Goal: Information Seeking & Learning: Learn about a topic

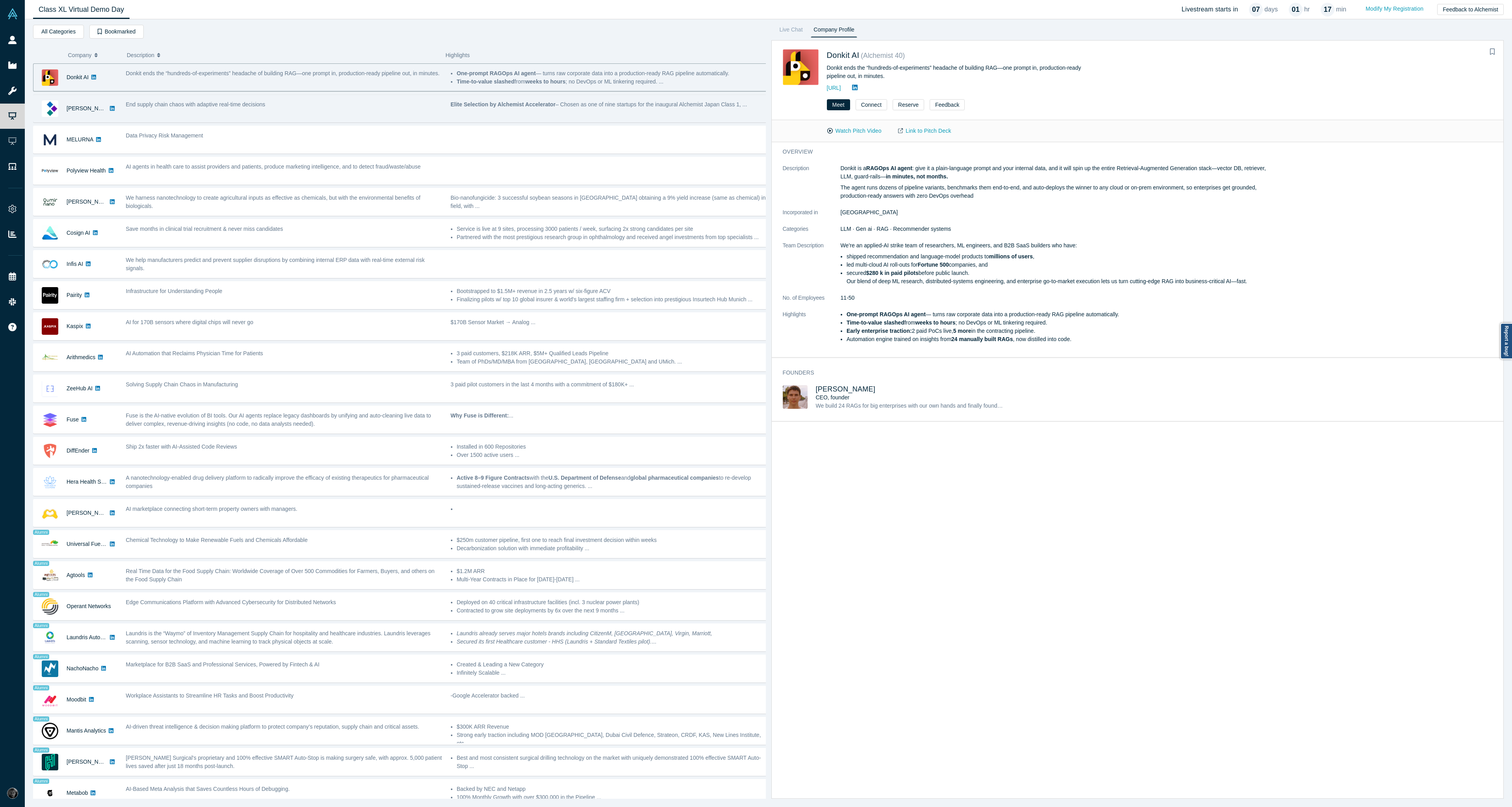
click at [279, 110] on div "End supply chain chaos with adaptive real-time decisions" at bounding box center [284, 108] width 325 height 25
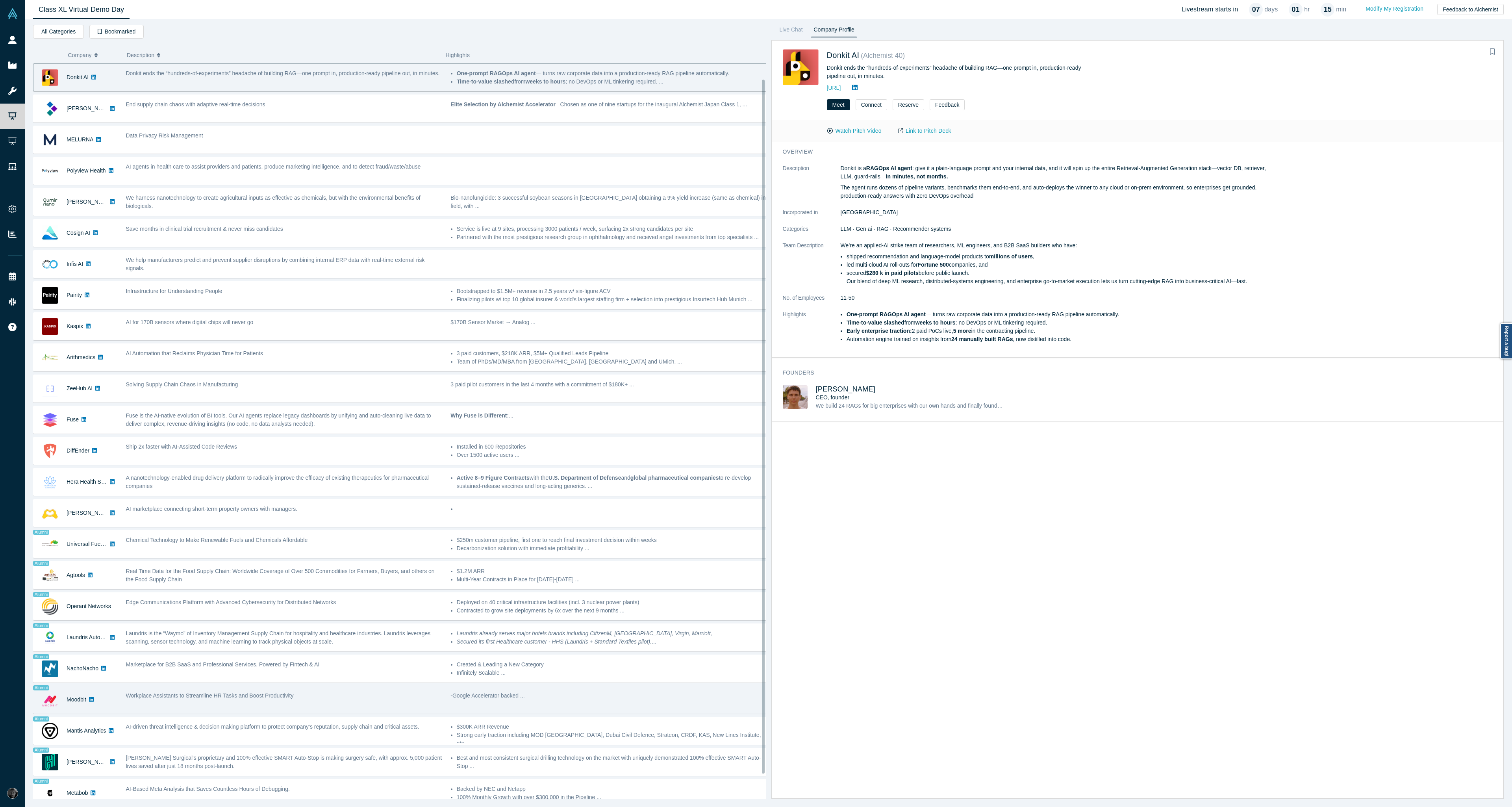
scroll to position [42, 0]
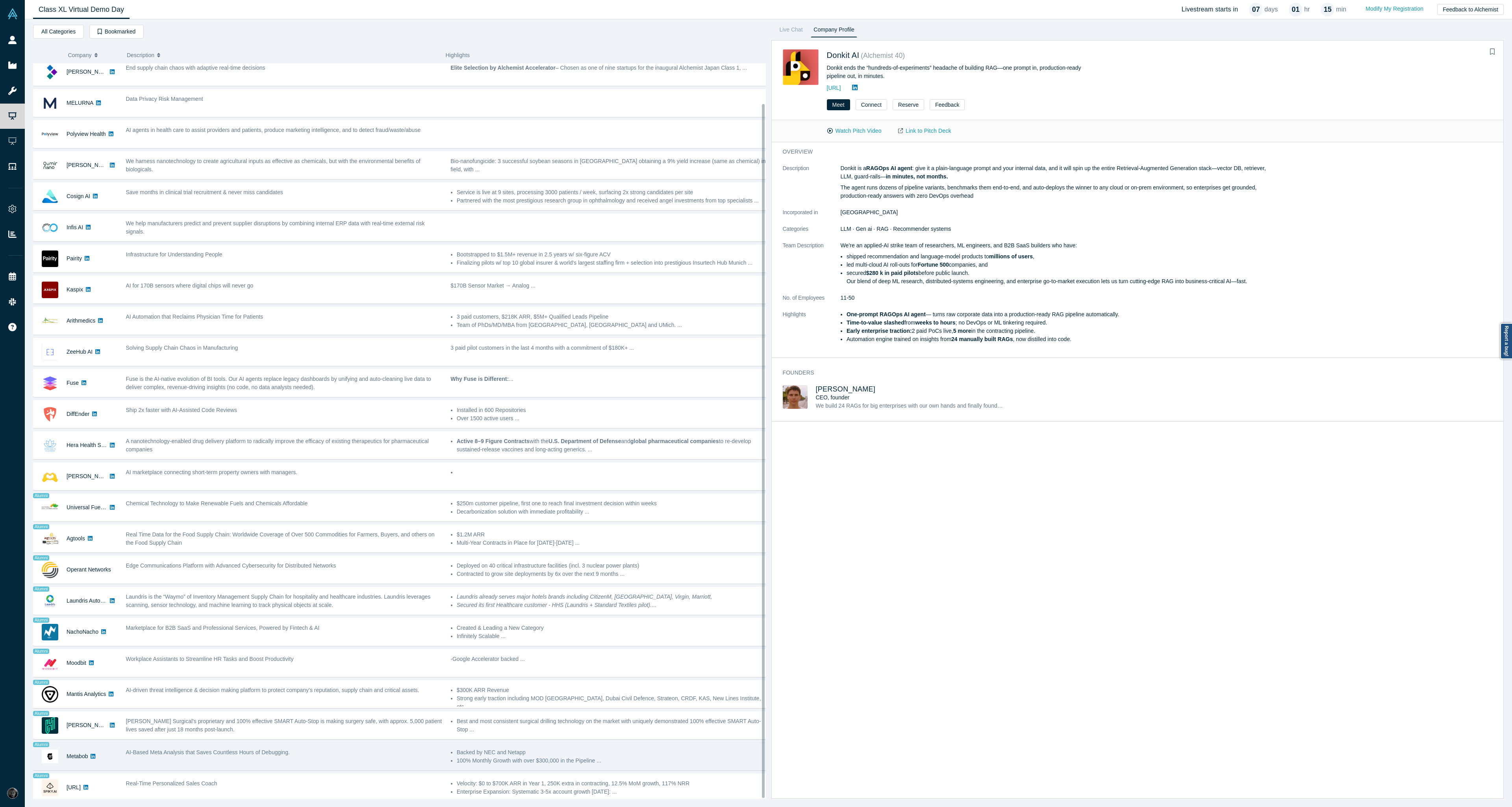
click at [213, 760] on div "AI-Based Meta Analysis that Saves Countless Hours of Debugging." at bounding box center [284, 756] width 325 height 25
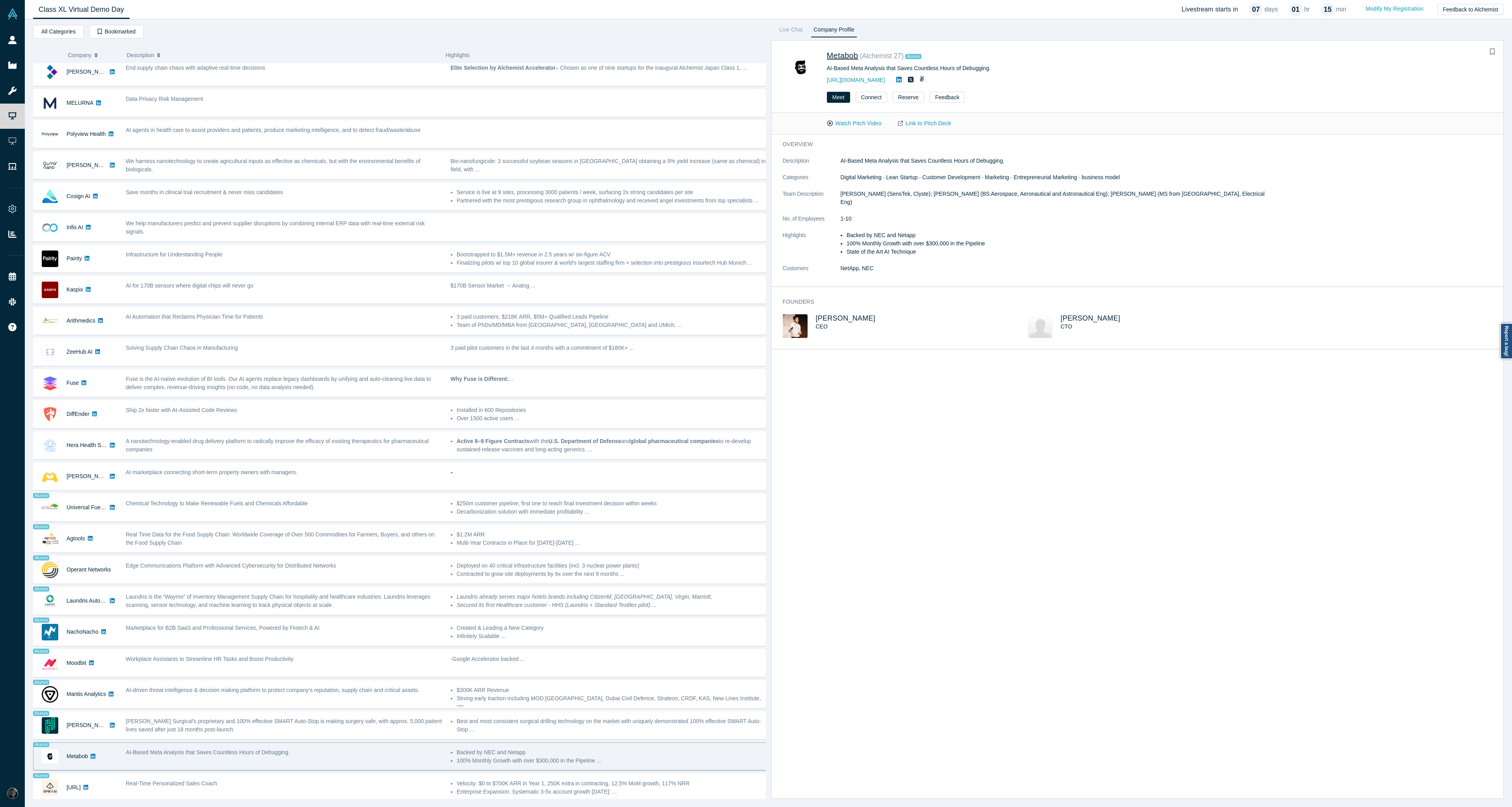
drag, startPoint x: 843, startPoint y: 59, endPoint x: 829, endPoint y: 56, distance: 14.3
